Goal: Task Accomplishment & Management: Manage account settings

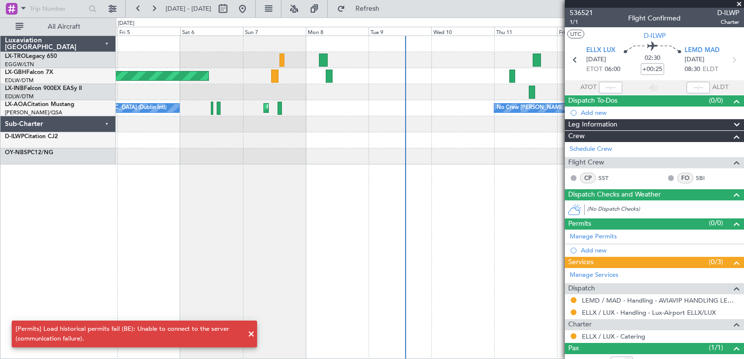
click at [507, 227] on div "Planned Maint [GEOGRAPHIC_DATA] ([GEOGRAPHIC_DATA] Intl) Planned Maint [GEOGRAP…" at bounding box center [430, 198] width 628 height 324
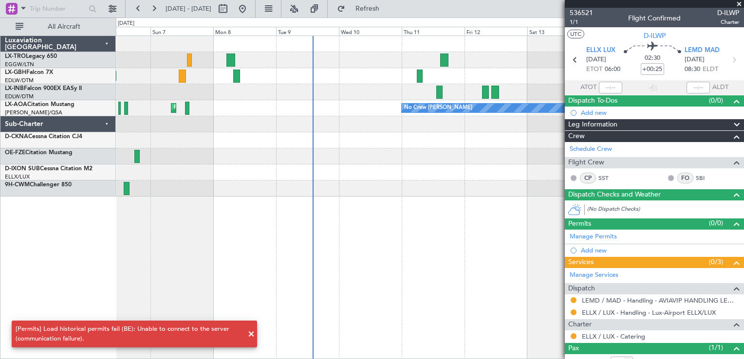
click at [158, 269] on div "Planned Maint [GEOGRAPHIC_DATA] ([GEOGRAPHIC_DATA] Intl) Planned Maint [GEOGRAP…" at bounding box center [430, 198] width 628 height 324
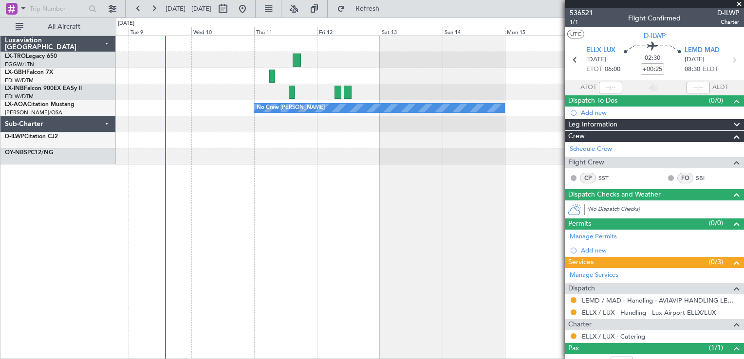
click at [275, 281] on div "Planned Maint [GEOGRAPHIC_DATA] ([GEOGRAPHIC_DATA]) Planned Maint Nurnberg Plan…" at bounding box center [430, 198] width 628 height 324
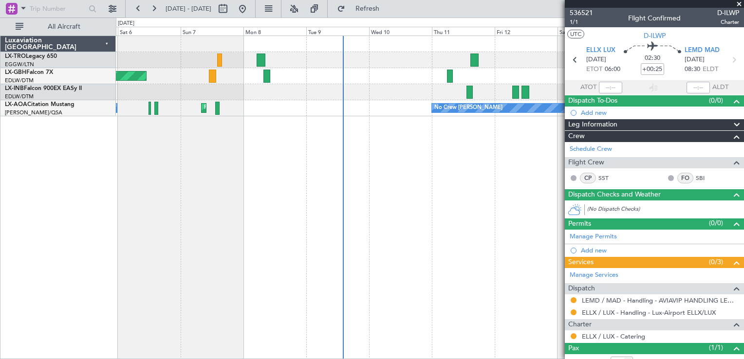
click at [413, 256] on div "Planned Maint [GEOGRAPHIC_DATA] ([GEOGRAPHIC_DATA] Intl) Planned Maint [GEOGRAP…" at bounding box center [430, 198] width 628 height 324
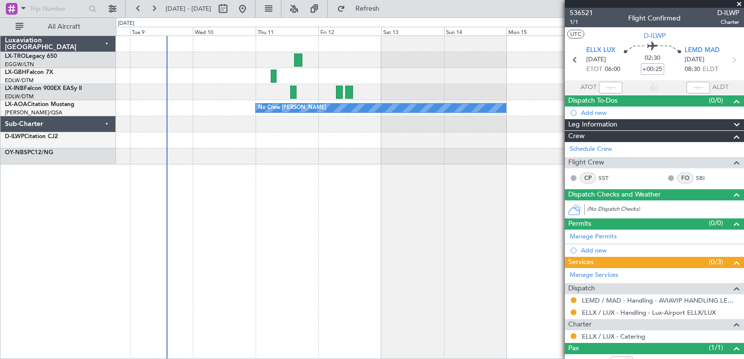
click at [286, 284] on div "Planned Maint [GEOGRAPHIC_DATA] ([GEOGRAPHIC_DATA]) Planned Maint Nurnberg Plan…" at bounding box center [430, 198] width 628 height 324
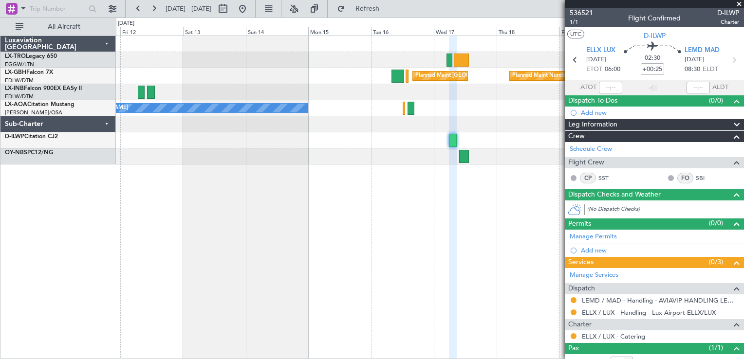
click at [173, 270] on div "Planned Maint [GEOGRAPHIC_DATA] ([GEOGRAPHIC_DATA]) Planned Maint Nurnberg No C…" at bounding box center [430, 198] width 628 height 324
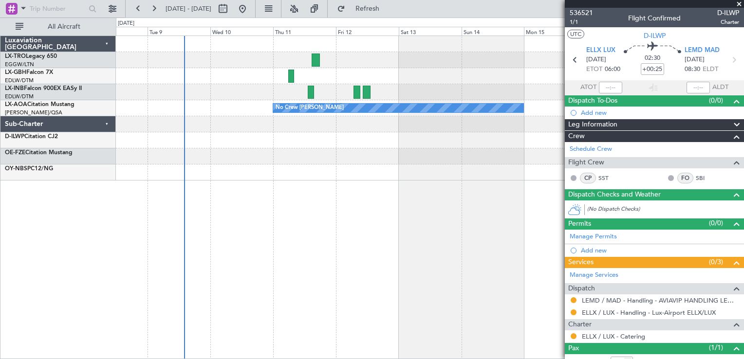
click at [421, 281] on div "Planned Maint [GEOGRAPHIC_DATA] ([GEOGRAPHIC_DATA]) Planned Maint Nurnberg Plan…" at bounding box center [430, 198] width 628 height 324
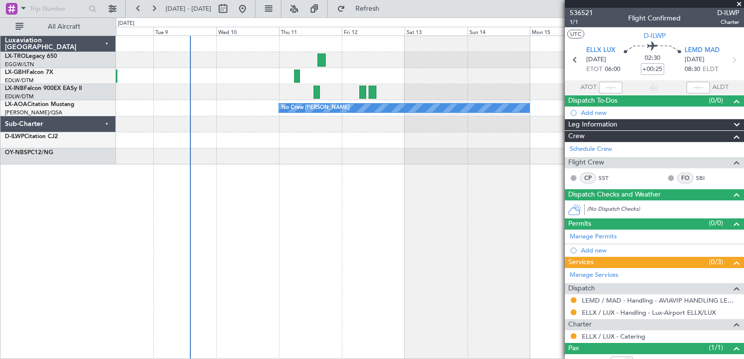
click at [335, 288] on div "Planned Maint [GEOGRAPHIC_DATA] ([GEOGRAPHIC_DATA]) Planned Maint Nurnberg Plan…" at bounding box center [430, 198] width 628 height 324
click at [271, 281] on div "Planned Maint [GEOGRAPHIC_DATA] ([GEOGRAPHIC_DATA]) Planned Maint Nurnberg Plan…" at bounding box center [430, 198] width 628 height 324
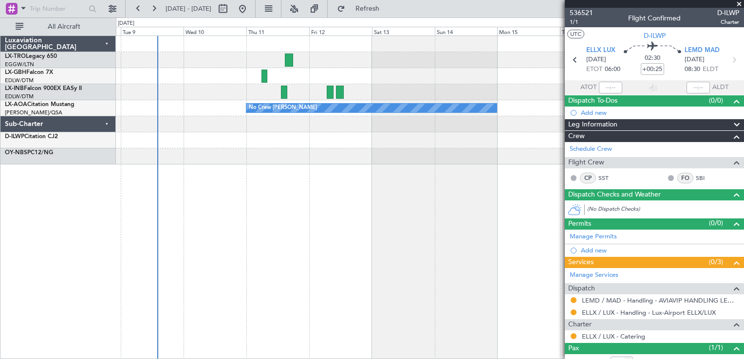
click at [220, 280] on div "Planned Maint [GEOGRAPHIC_DATA] ([GEOGRAPHIC_DATA]) Planned Maint Nurnberg Plan…" at bounding box center [430, 198] width 628 height 324
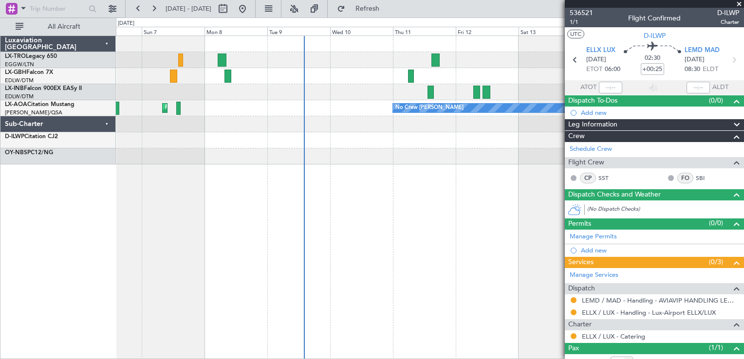
click at [413, 240] on div "Planned Maint [GEOGRAPHIC_DATA] ([GEOGRAPHIC_DATA]) Planned Maint Nurnberg Plan…" at bounding box center [430, 198] width 628 height 324
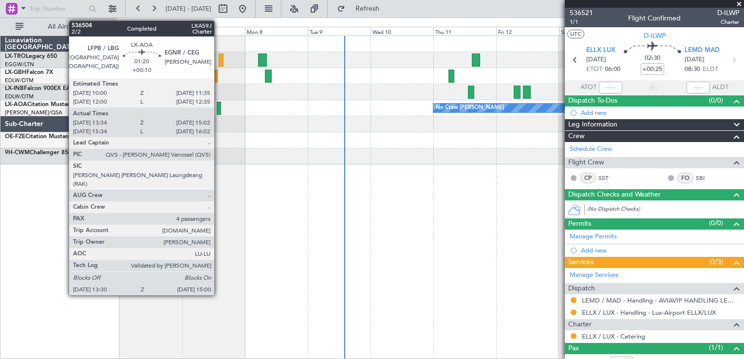
click at [219, 106] on div at bounding box center [219, 108] width 4 height 13
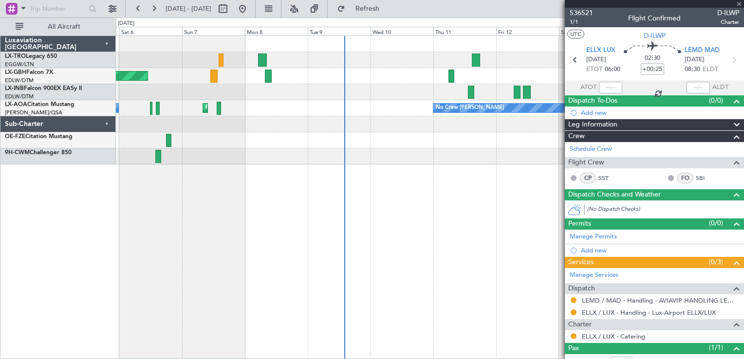
type input "+00:10"
type input "13:44"
type input "14:57"
type input "4"
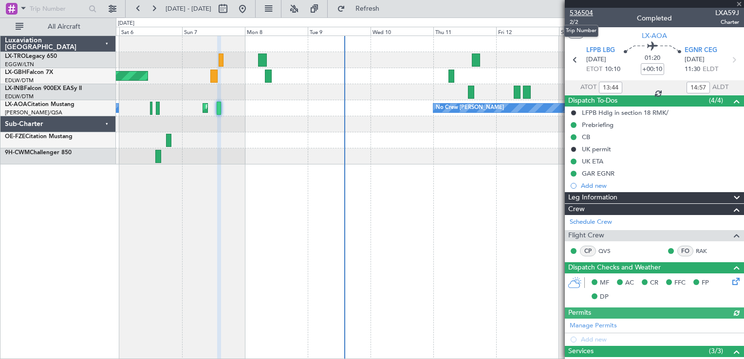
click at [577, 9] on span "536504" at bounding box center [581, 13] width 23 height 10
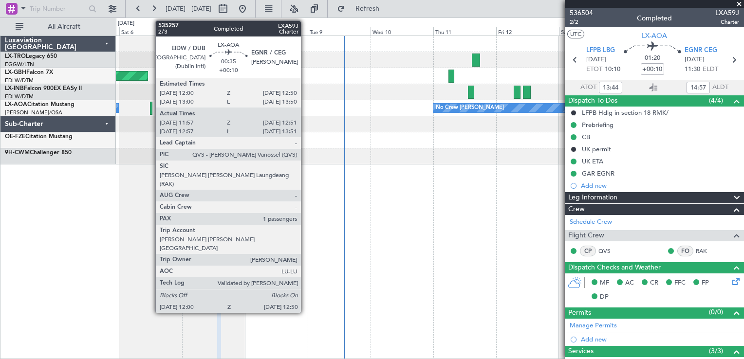
click at [150, 111] on div at bounding box center [151, 108] width 2 height 13
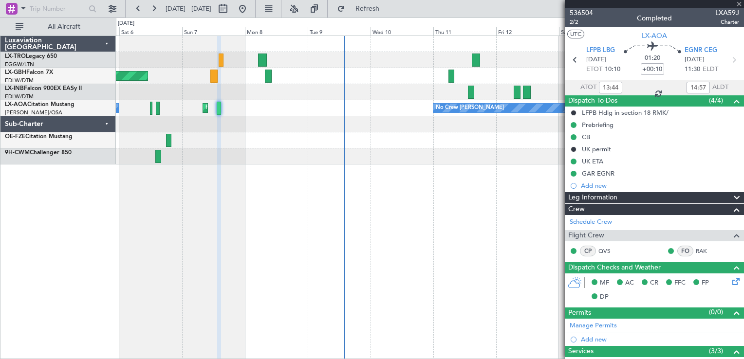
click at [150, 111] on div at bounding box center [151, 108] width 2 height 13
type input "12:07"
type input "12:46"
type input "1"
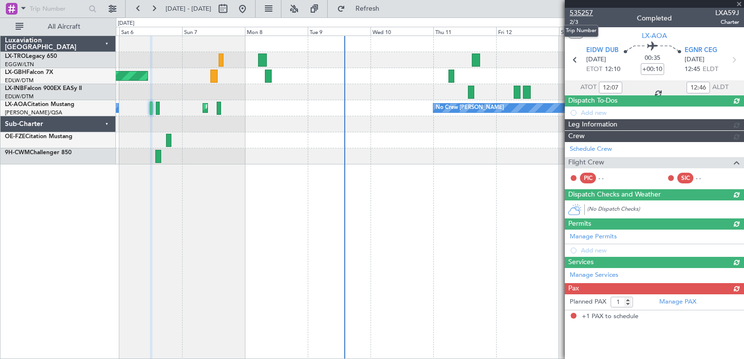
click at [591, 13] on span "535257" at bounding box center [581, 13] width 23 height 10
